Goal: Task Accomplishment & Management: Manage account settings

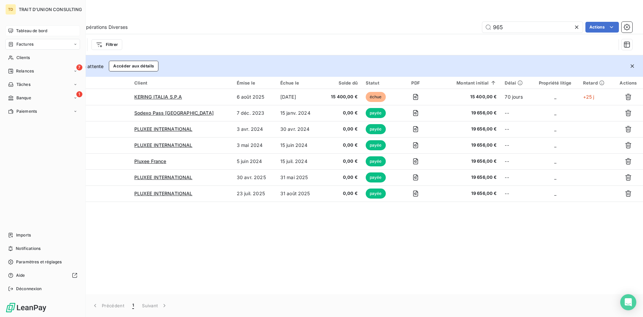
click at [21, 34] on div "Tableau de bord" at bounding box center [42, 30] width 75 height 11
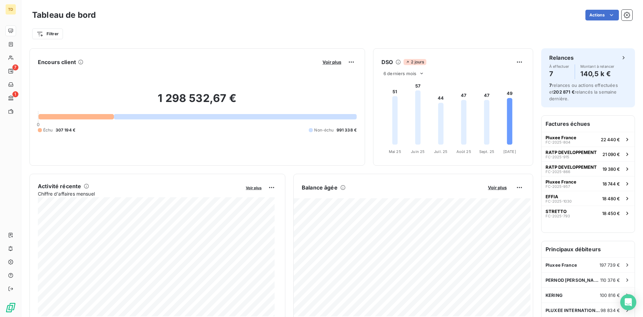
click at [152, 25] on div "Filtrer" at bounding box center [332, 31] width 600 height 18
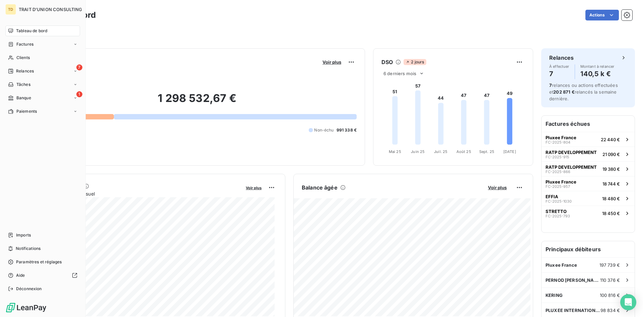
click at [17, 28] on span "Tableau de bord" at bounding box center [31, 31] width 31 height 6
click at [27, 73] on span "Relances" at bounding box center [25, 71] width 18 height 6
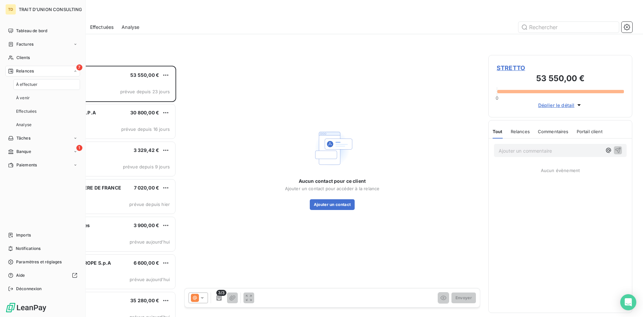
scroll to position [246, 139]
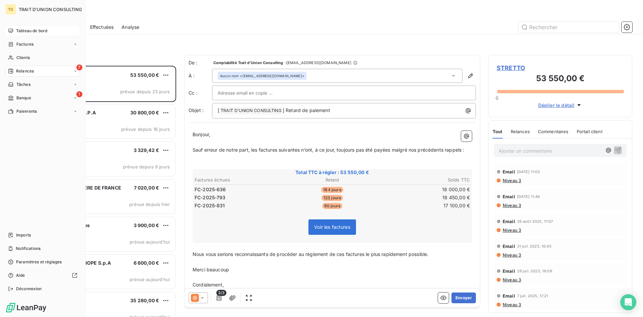
click at [13, 31] on icon at bounding box center [10, 30] width 5 height 4
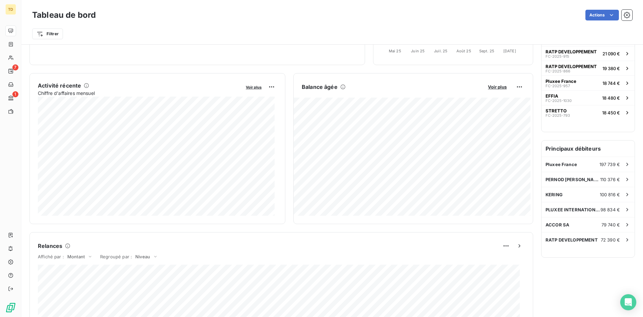
scroll to position [0, 0]
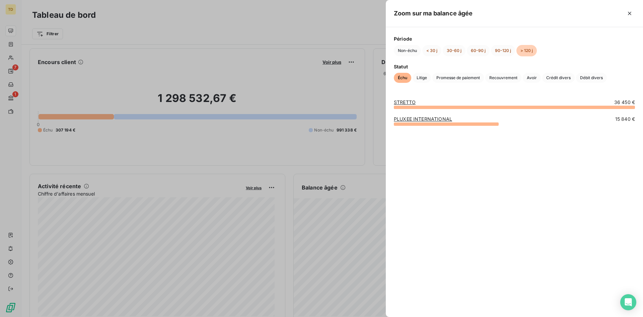
click at [364, 11] on div at bounding box center [321, 158] width 643 height 317
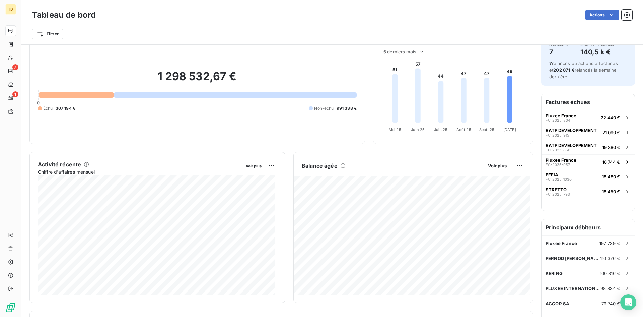
scroll to position [34, 0]
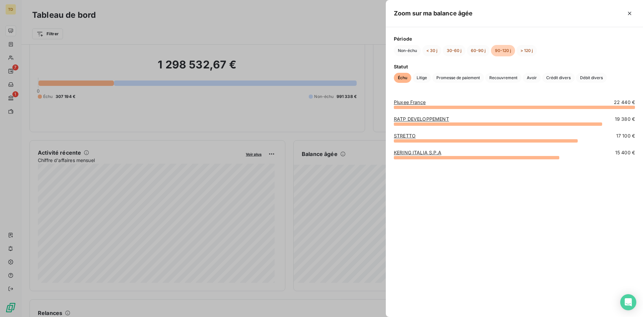
click at [369, 18] on div at bounding box center [321, 158] width 643 height 317
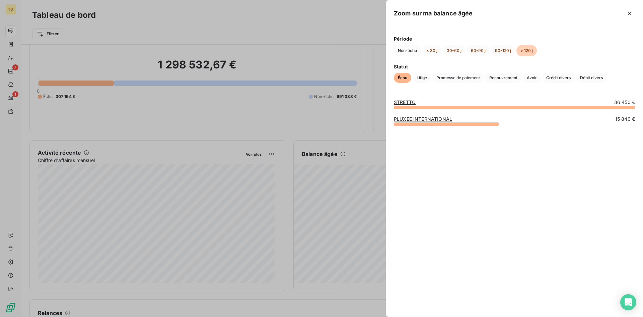
click at [357, 29] on div at bounding box center [321, 158] width 643 height 317
click at [366, 23] on div at bounding box center [321, 158] width 643 height 317
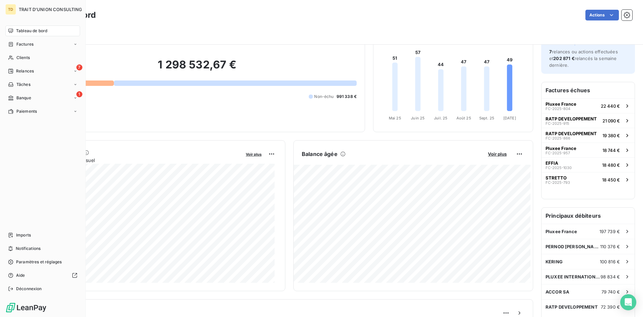
click at [28, 33] on span "Tableau de bord" at bounding box center [31, 31] width 31 height 6
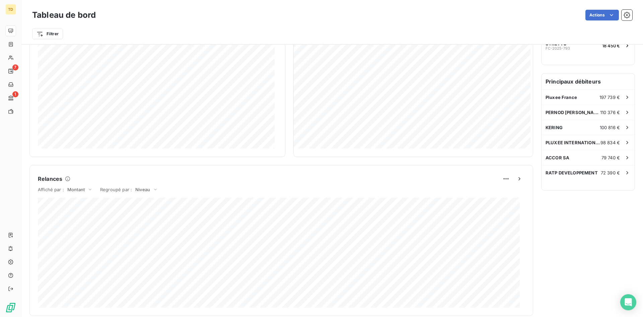
scroll to position [0, 0]
